Goal: Transaction & Acquisition: Purchase product/service

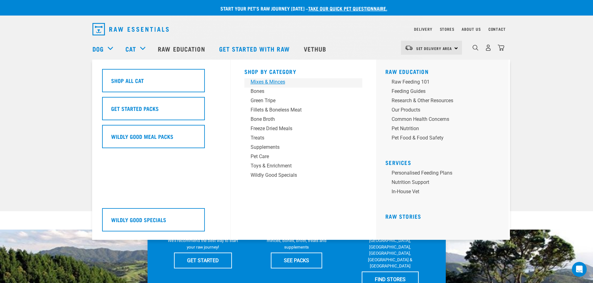
click at [277, 84] on div "Mixes & Minces" at bounding box center [298, 81] width 97 height 7
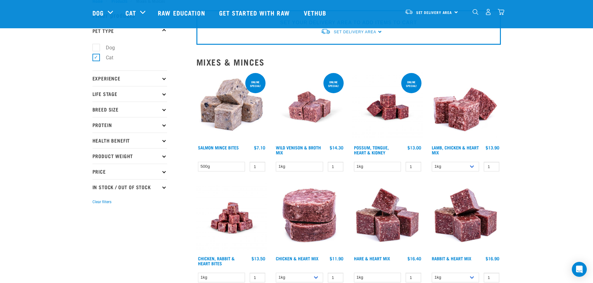
scroll to position [31, 0]
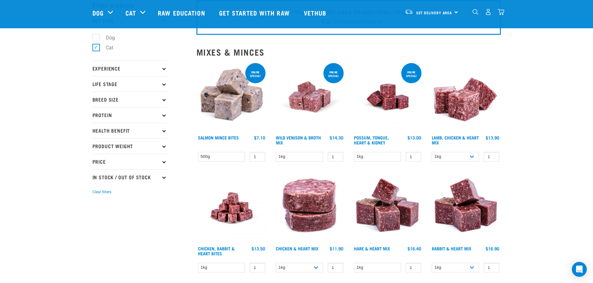
click at [161, 133] on p "Health Benefit" at bounding box center [129, 131] width 75 height 16
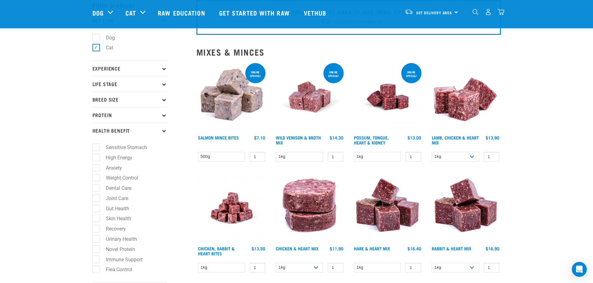
click at [161, 133] on p "Health Benefit" at bounding box center [129, 131] width 75 height 16
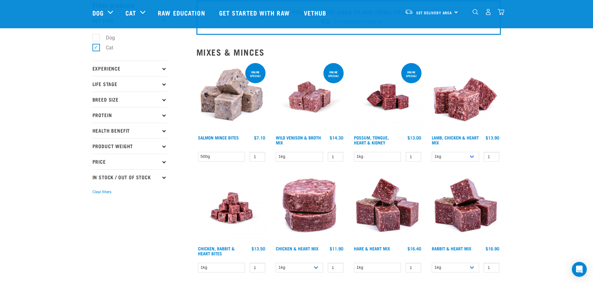
click at [161, 147] on p "Product Weight" at bounding box center [129, 146] width 75 height 16
click at [160, 162] on p "Price" at bounding box center [129, 162] width 75 height 16
click at [163, 84] on icon at bounding box center [163, 83] width 3 height 3
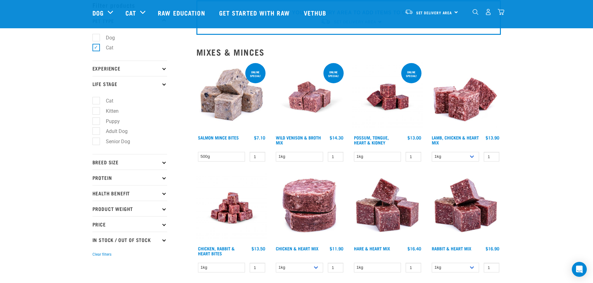
click at [99, 103] on label "Cat" at bounding box center [106, 101] width 20 height 8
click at [96, 102] on input "Cat" at bounding box center [94, 100] width 4 height 4
checkbox input "true"
click at [161, 70] on p "Experience" at bounding box center [129, 69] width 75 height 16
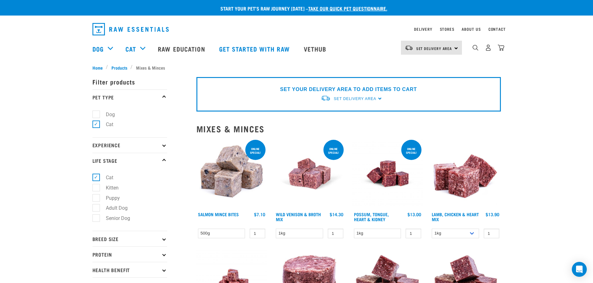
click at [163, 96] on p "Pet Type" at bounding box center [129, 98] width 75 height 16
click at [164, 99] on icon at bounding box center [163, 97] width 3 height 3
click at [165, 144] on p "Experience" at bounding box center [129, 146] width 75 height 16
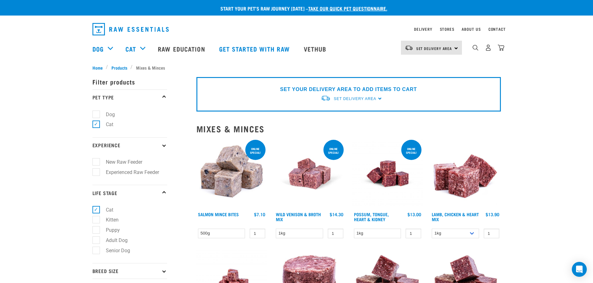
click at [100, 172] on label "Experienced Raw Feeder" at bounding box center [129, 173] width 66 height 8
click at [96, 172] on input "Experienced Raw Feeder" at bounding box center [94, 171] width 4 height 4
checkbox input "true"
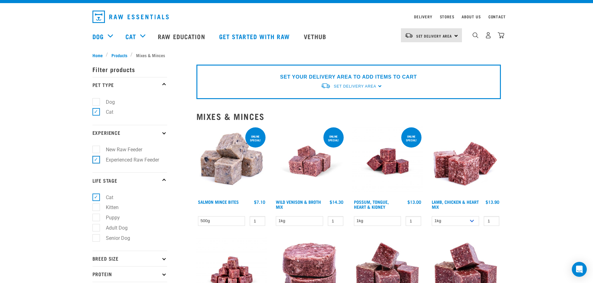
scroll to position [63, 0]
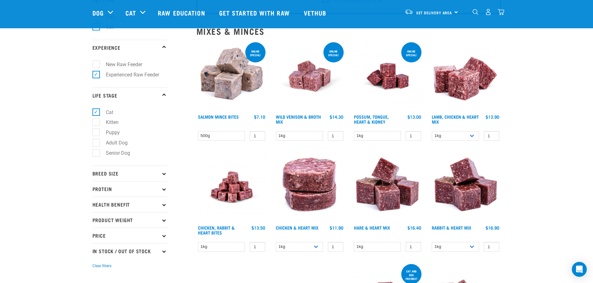
scroll to position [62, 0]
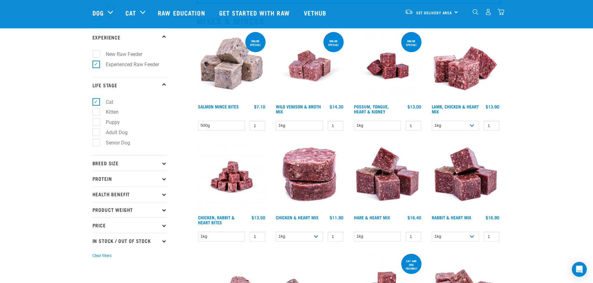
click at [161, 163] on p "Breed Size" at bounding box center [129, 164] width 75 height 16
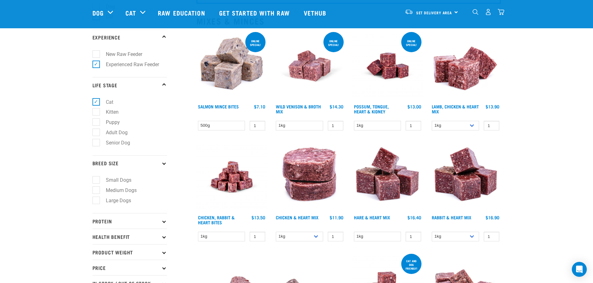
click at [165, 164] on icon at bounding box center [163, 163] width 3 height 3
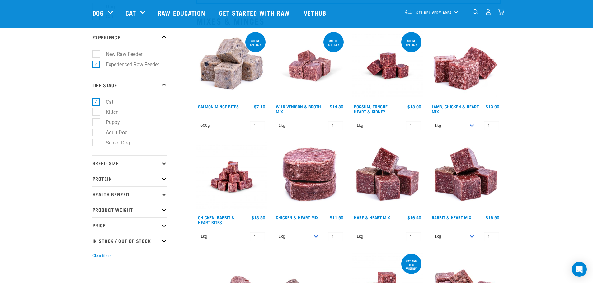
click at [162, 180] on p "Protein" at bounding box center [129, 179] width 75 height 16
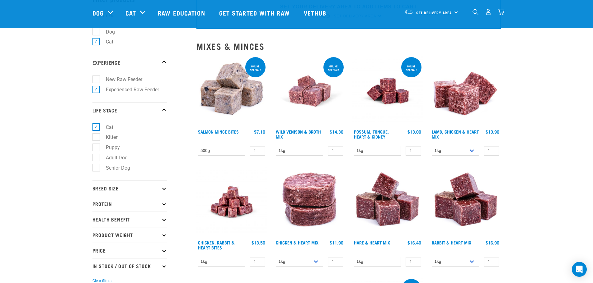
scroll to position [0, 0]
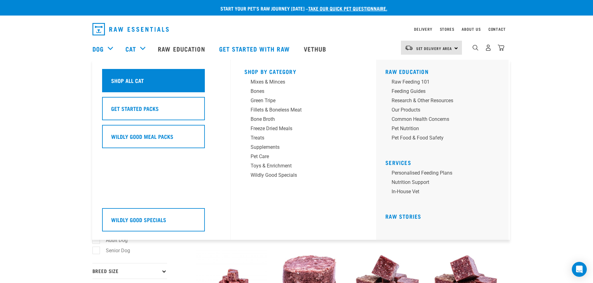
click at [139, 78] on h5 "Shop All Cat" at bounding box center [127, 81] width 33 height 8
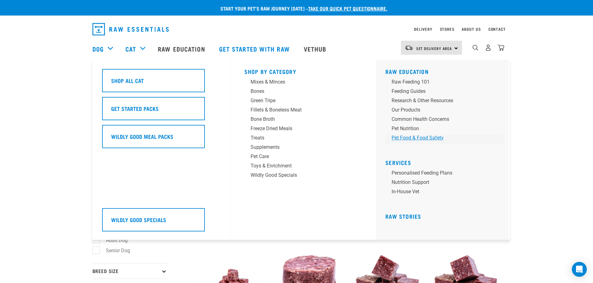
scroll to position [20, 0]
